Goal: Information Seeking & Learning: Learn about a topic

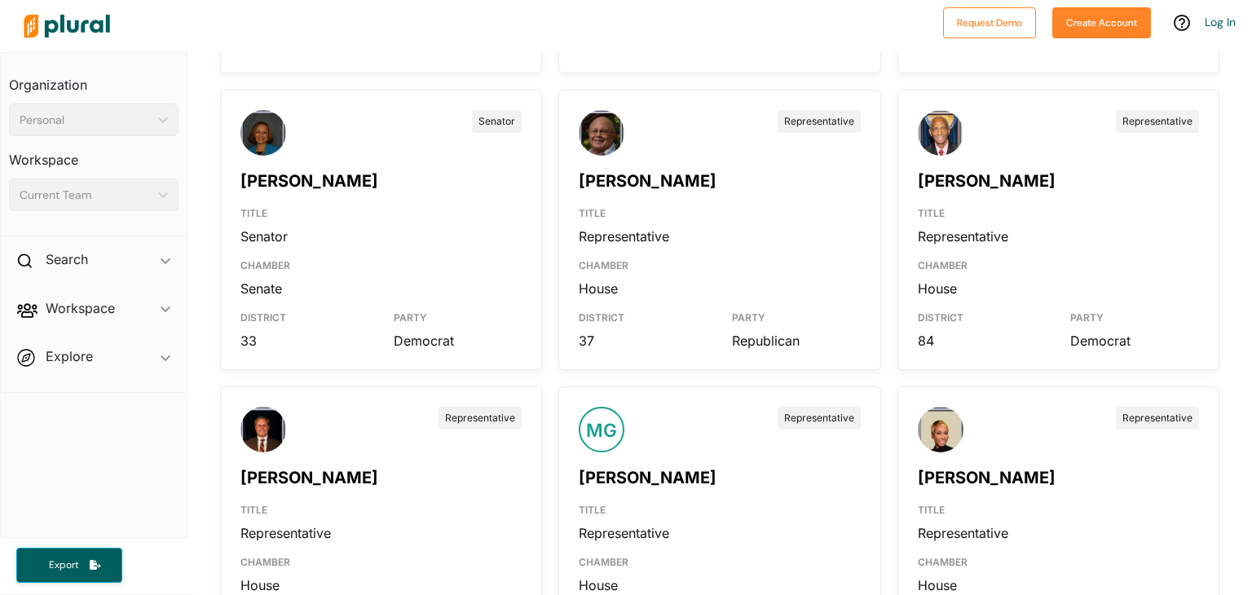
scroll to position [4517, 0]
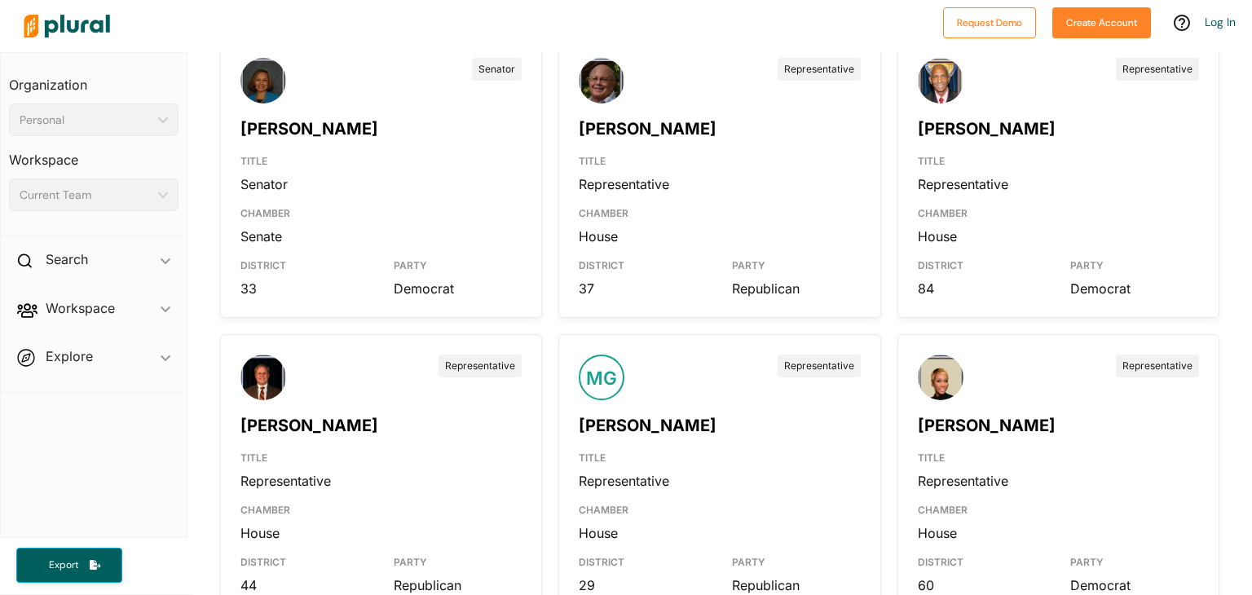
drag, startPoint x: 0, startPoint y: 0, endPoint x: 1052, endPoint y: 418, distance: 1131.9
click at [1052, 418] on link "[PERSON_NAME]" at bounding box center [987, 426] width 138 height 20
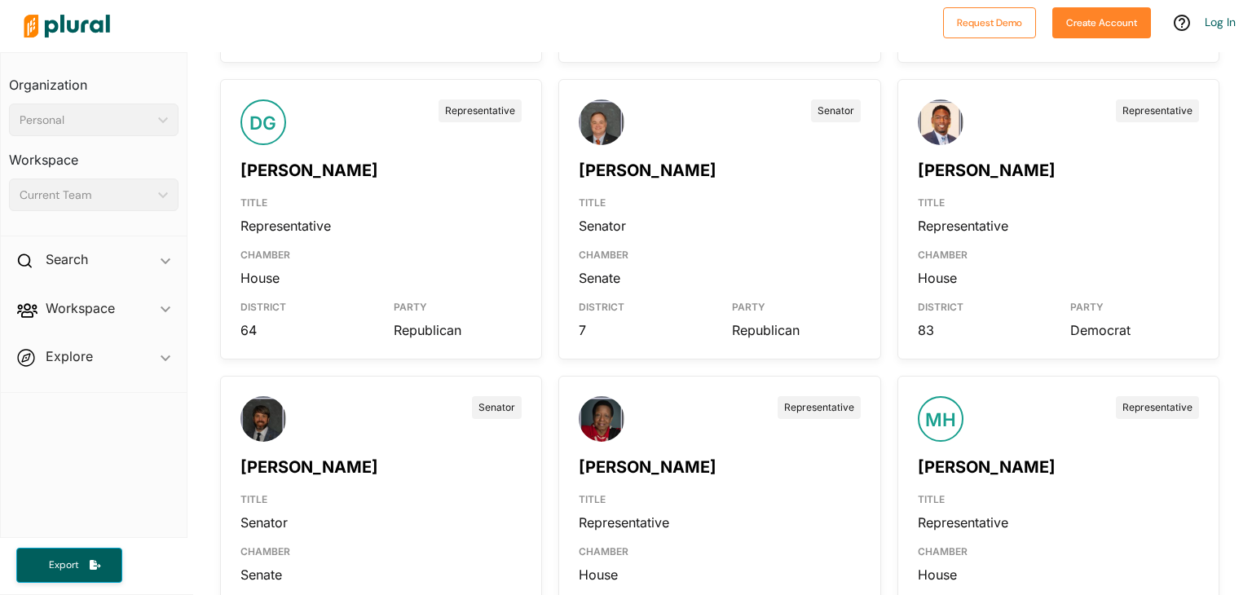
scroll to position [5365, 0]
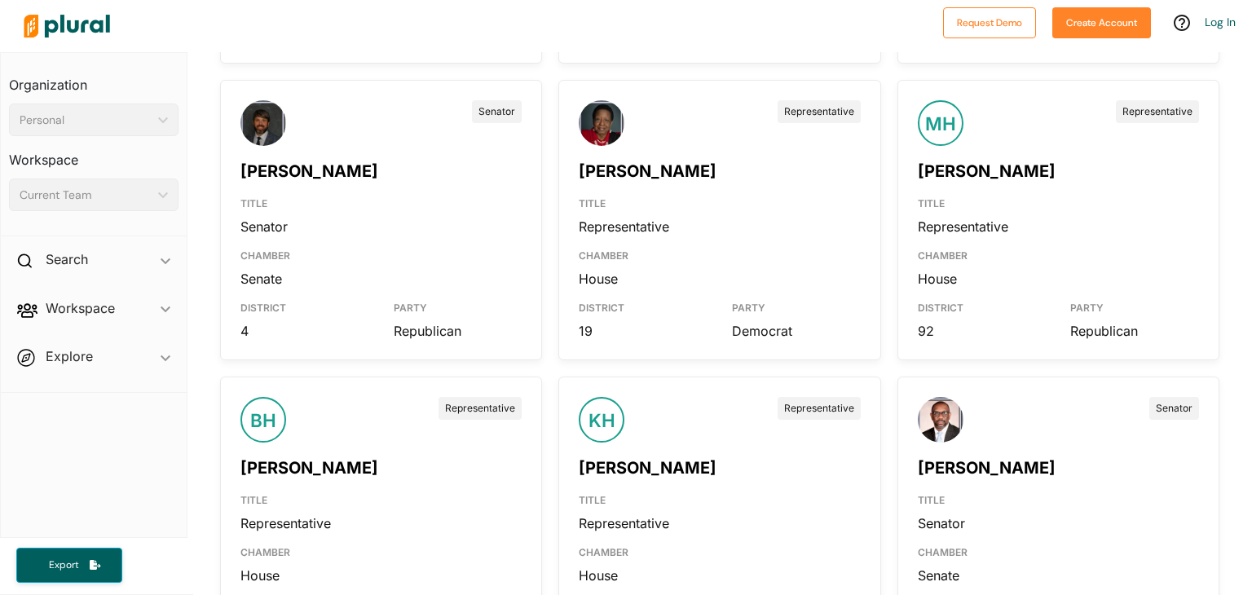
click at [271, 167] on link "[PERSON_NAME]" at bounding box center [310, 171] width 138 height 20
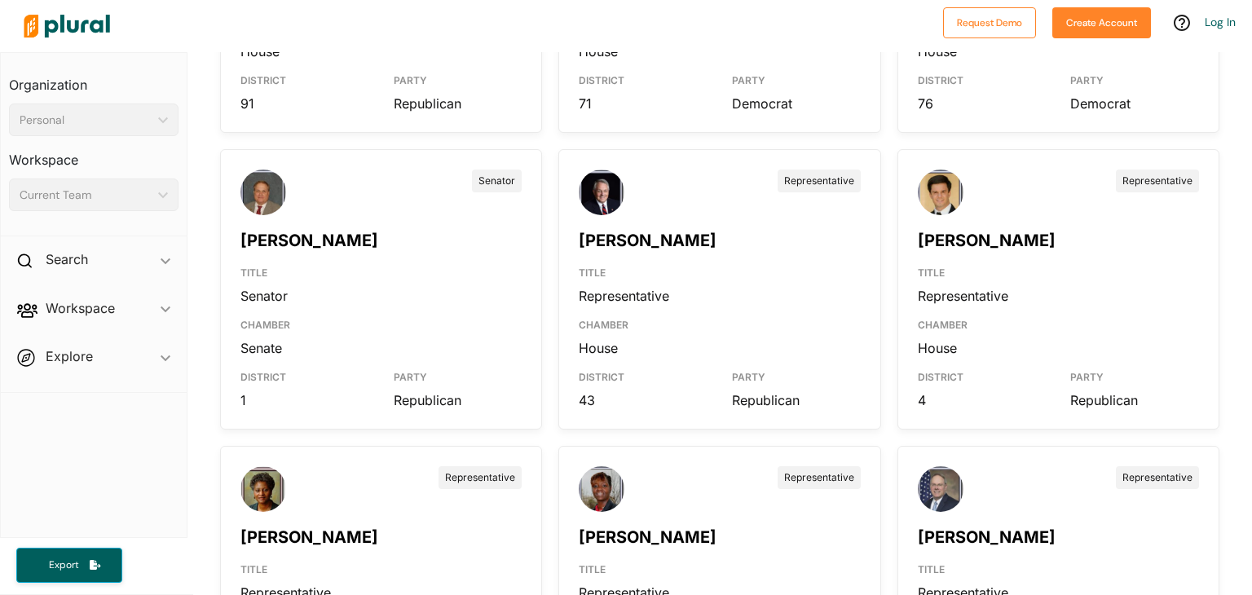
scroll to position [8561, 0]
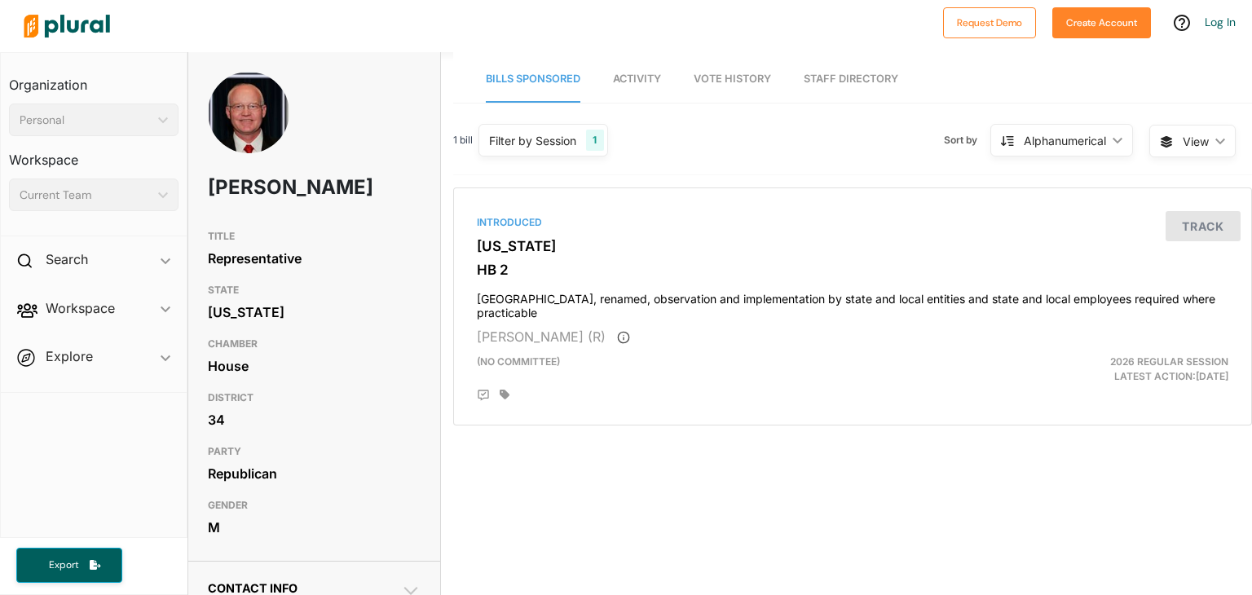
click at [652, 76] on span "Activity" at bounding box center [637, 79] width 48 height 12
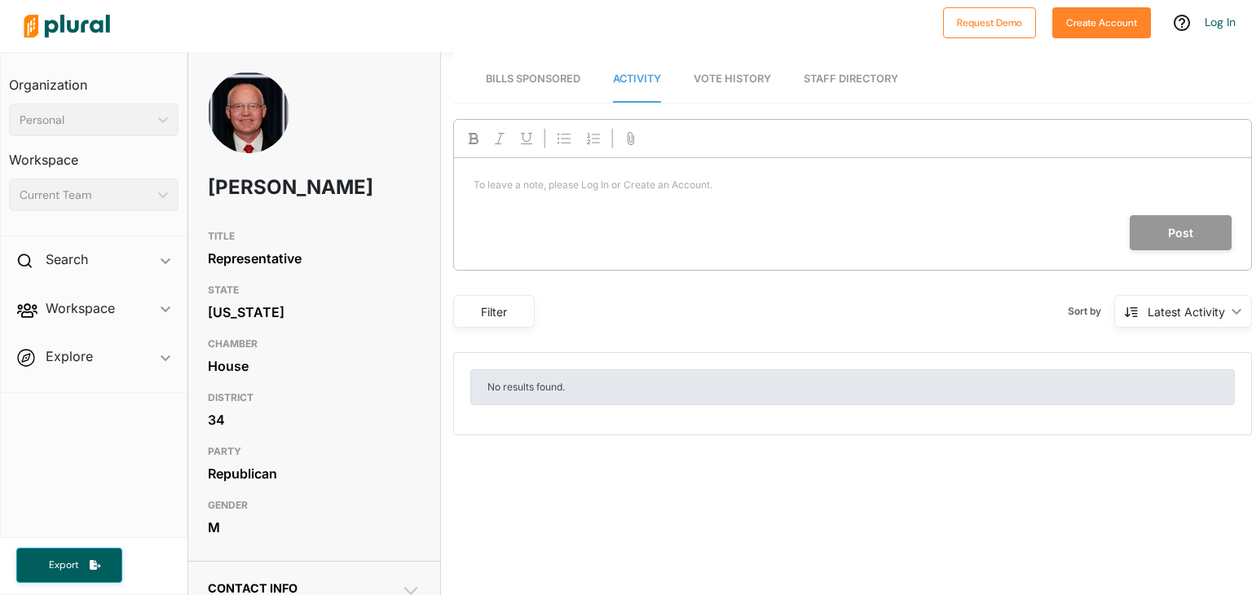
click at [707, 77] on span "Vote History" at bounding box center [732, 79] width 77 height 12
